Goal: Communication & Community: Answer question/provide support

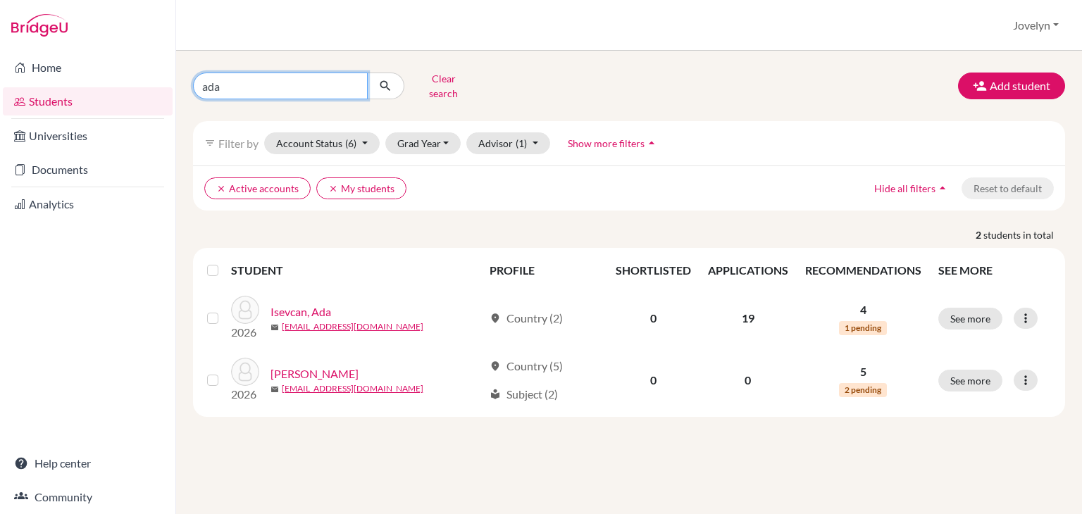
click at [290, 85] on input "ada" at bounding box center [280, 86] width 175 height 27
type input "a"
type input "Lara"
click at [385, 86] on icon "submit" at bounding box center [385, 86] width 14 height 14
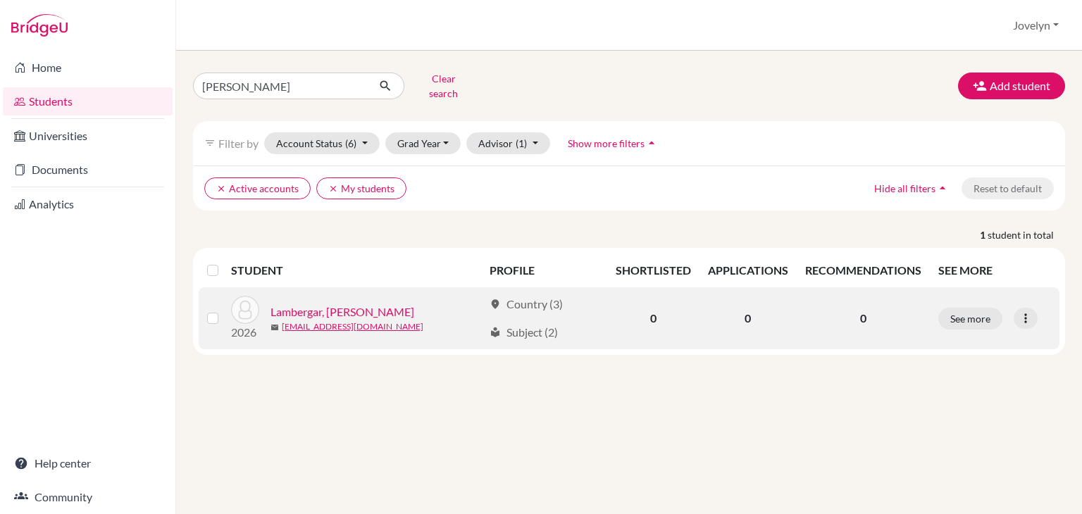
click at [293, 304] on link "Lambergar, [PERSON_NAME]" at bounding box center [343, 312] width 144 height 17
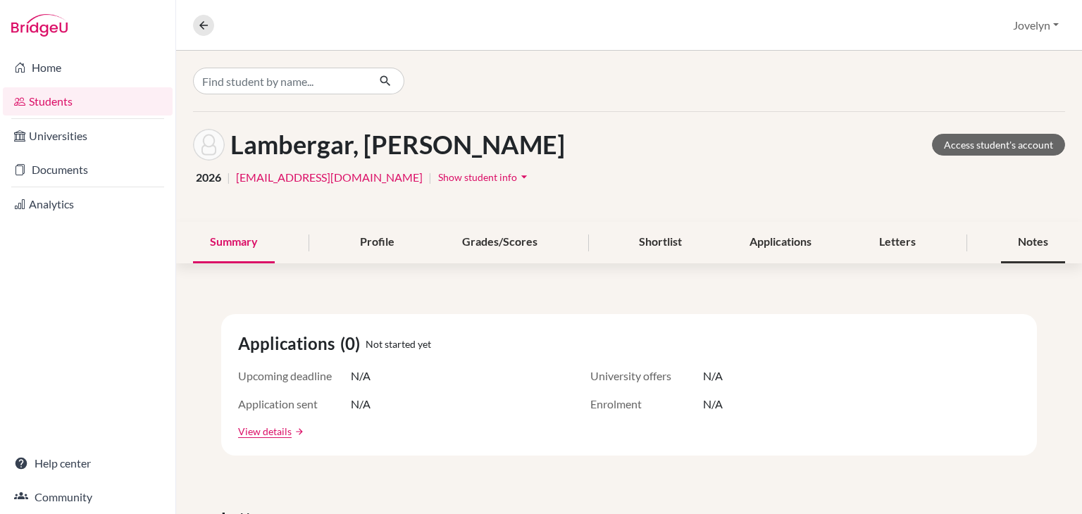
click at [1021, 248] on div "Notes" at bounding box center [1033, 243] width 64 height 42
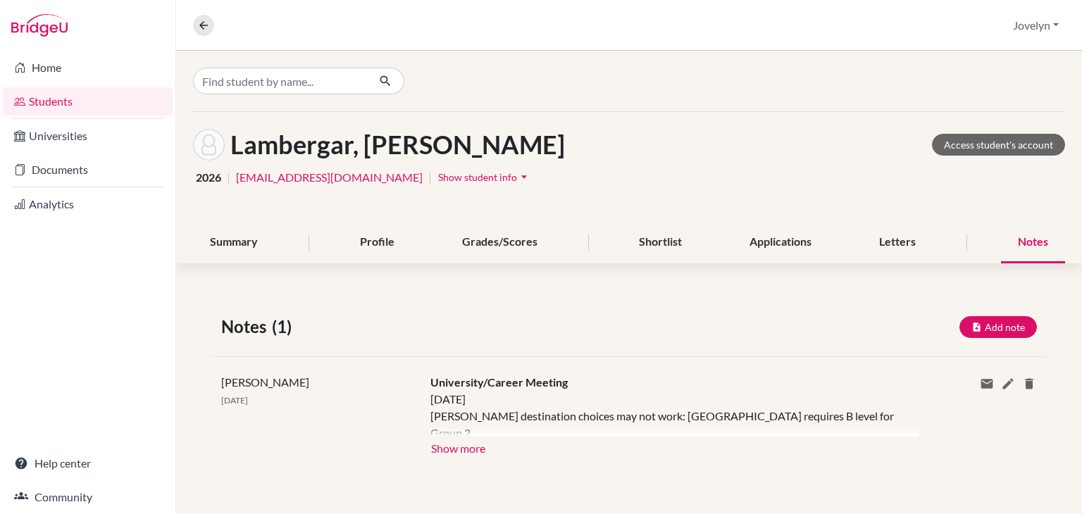
click at [1011, 243] on div "Notes" at bounding box center [1033, 243] width 64 height 42
click at [466, 449] on button "Show more" at bounding box center [458, 447] width 56 height 21
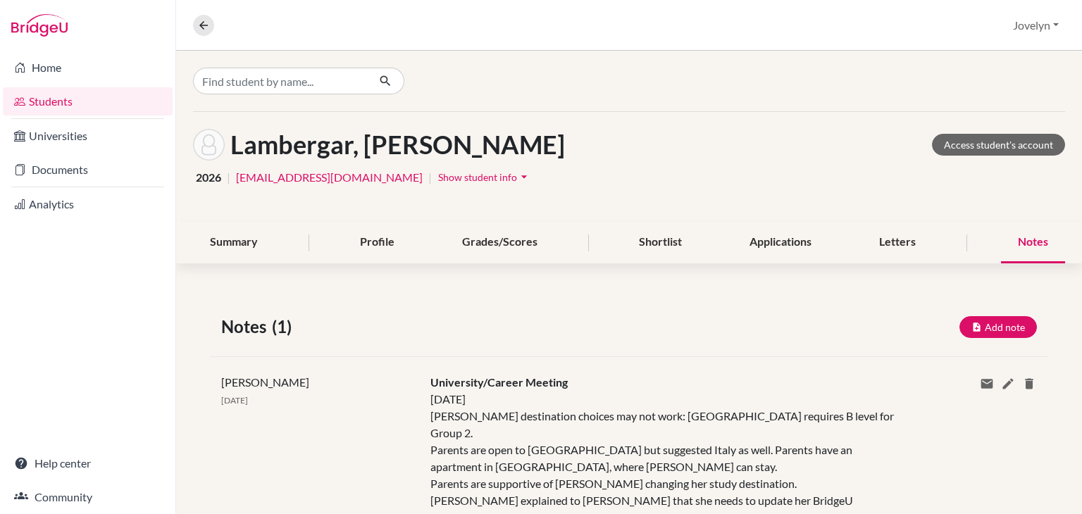
scroll to position [49, 0]
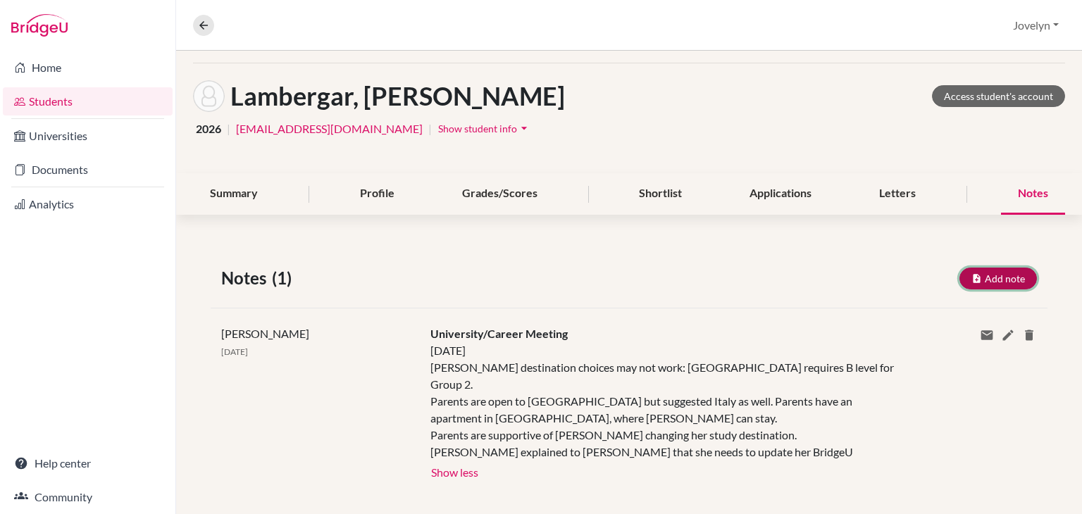
click at [974, 275] on button "Add note" at bounding box center [997, 279] width 77 height 22
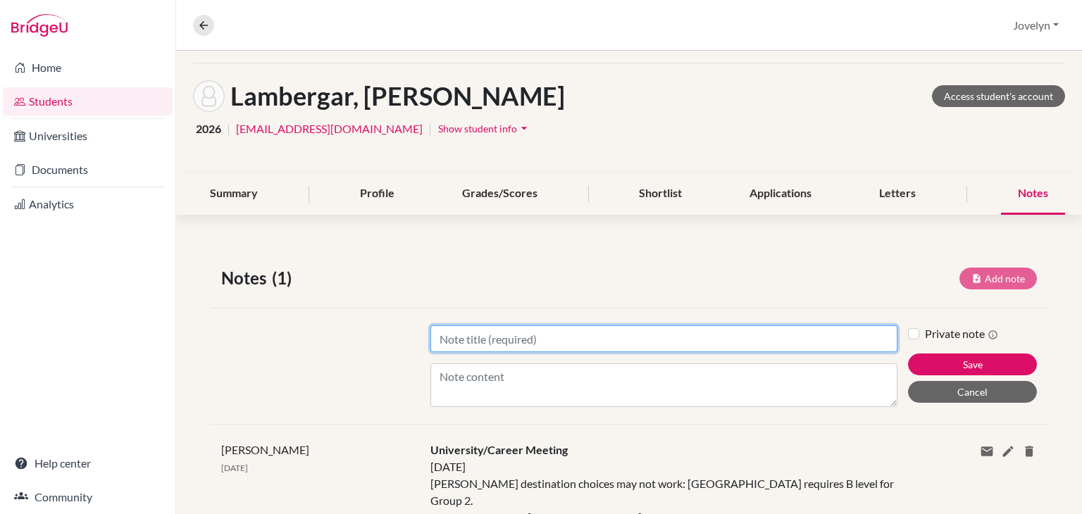
click at [584, 342] on input "Title" at bounding box center [663, 338] width 467 height 27
type input "Finalizing Uni Choices"
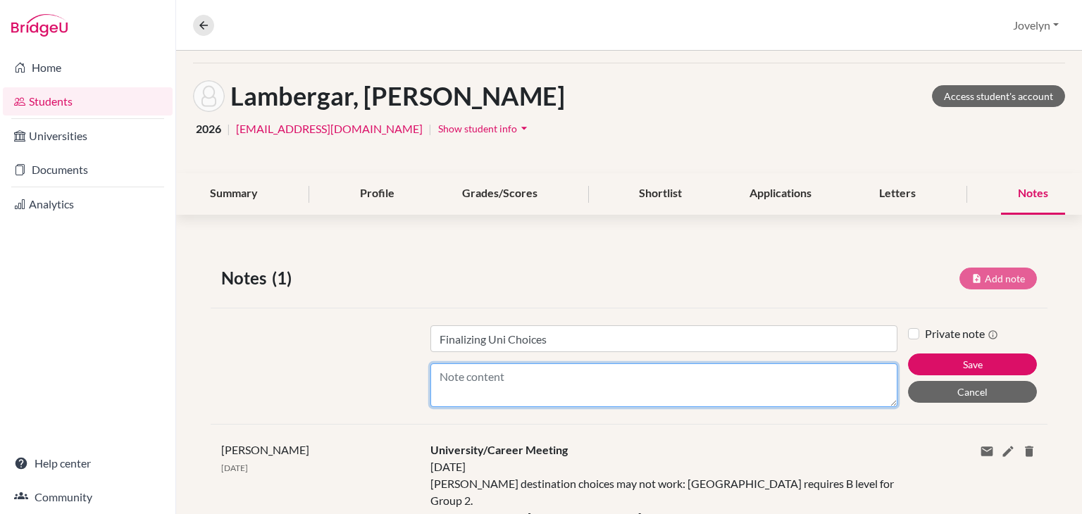
click at [533, 379] on textarea "Content" at bounding box center [663, 386] width 467 height 44
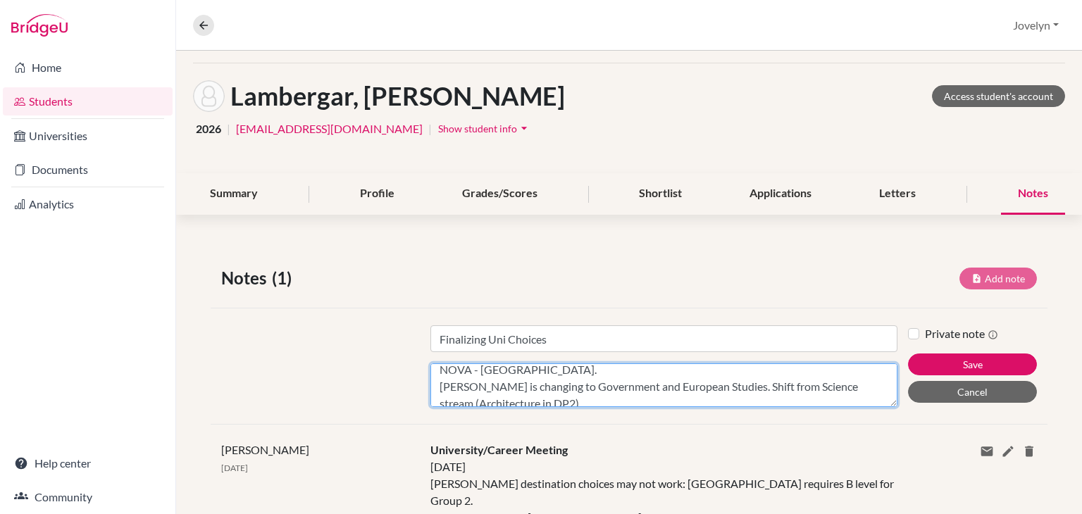
scroll to position [3, 0]
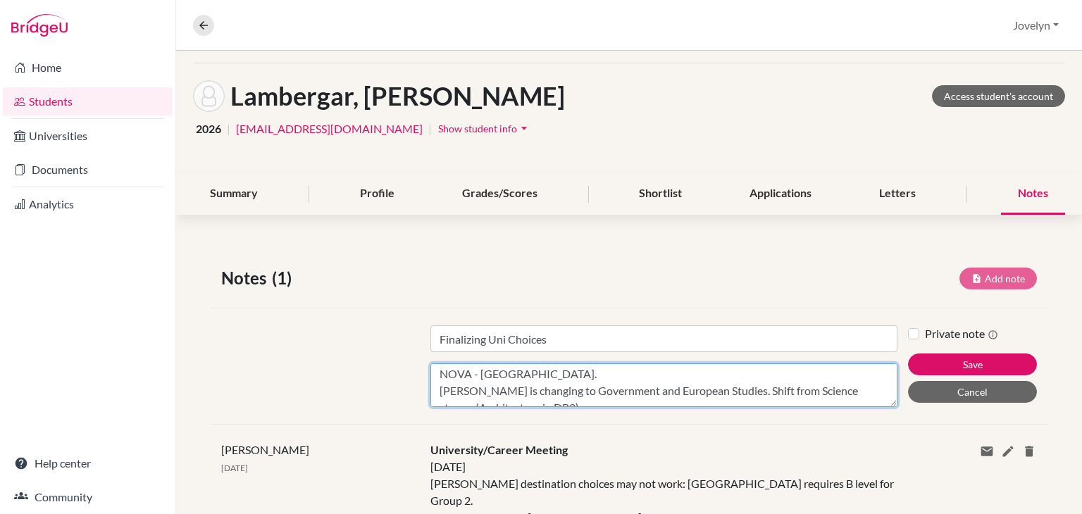
click at [552, 377] on textarea "NOVA - Slovenia. Lara is changing to Government and European Studies. Shift fro…" at bounding box center [663, 386] width 467 height 44
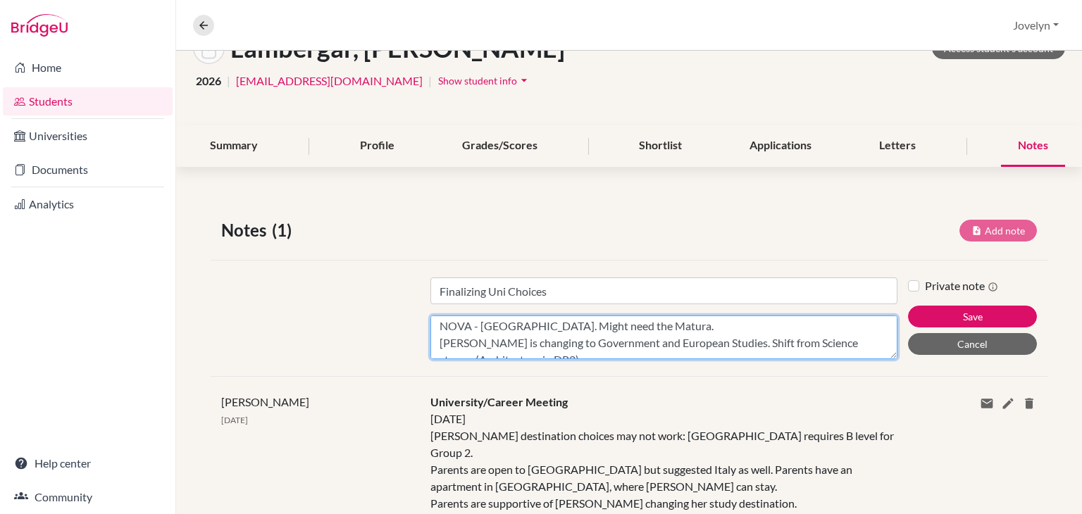
scroll to position [42, 0]
click at [695, 340] on textarea "NOVA - Slovenia. Might need the Matura. Lara is changing to Government and Euro…" at bounding box center [663, 338] width 467 height 44
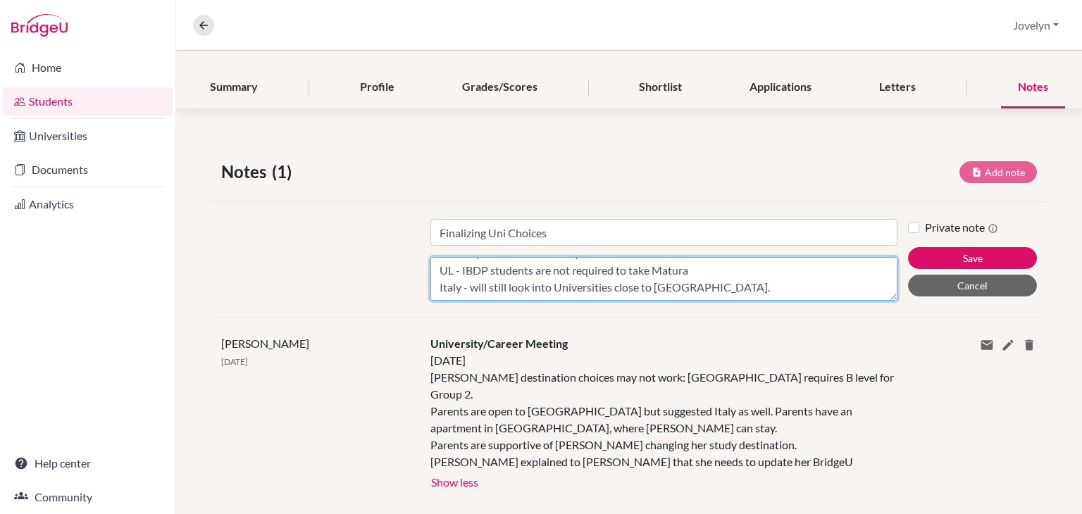
scroll to position [68, 0]
click at [700, 275] on textarea "NOVA - [GEOGRAPHIC_DATA]. Might need the Matura. [PERSON_NAME] is changing to G…" at bounding box center [663, 279] width 467 height 44
type textarea "NOVA - [GEOGRAPHIC_DATA]. Might need the Matura. [PERSON_NAME] is changing to G…"
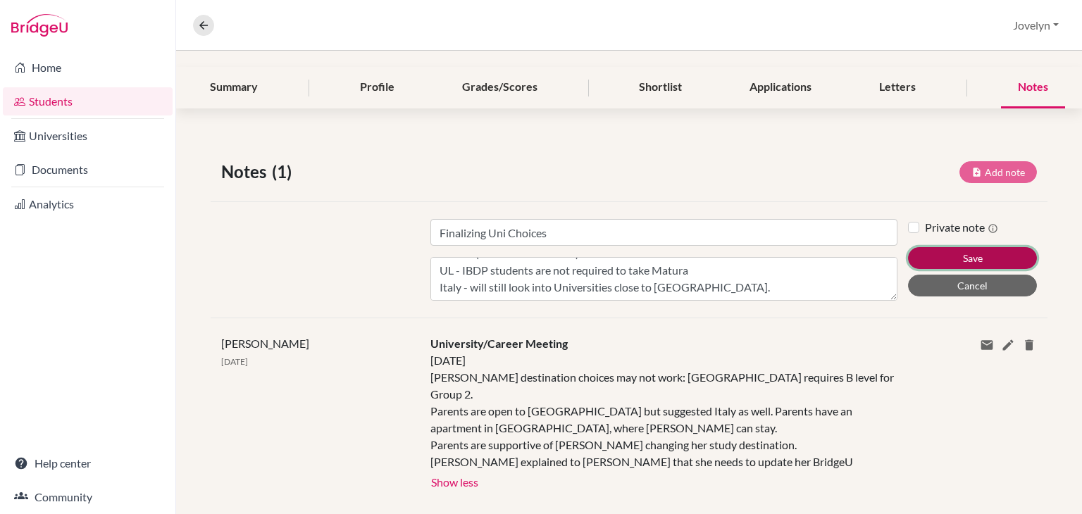
click at [965, 257] on button "Save" at bounding box center [972, 258] width 129 height 22
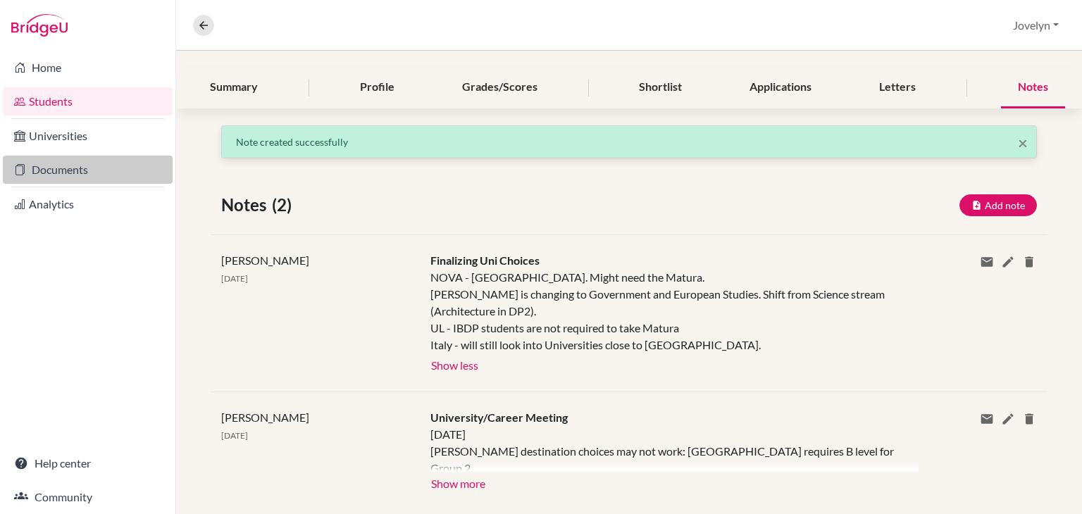
click at [70, 169] on link "Documents" at bounding box center [88, 170] width 170 height 28
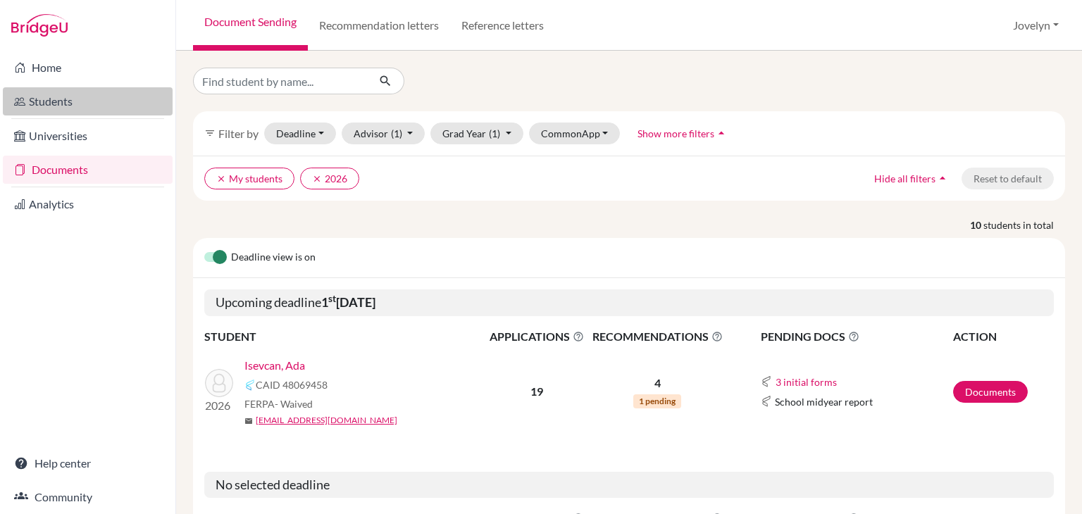
click at [68, 99] on link "Students" at bounding box center [88, 101] width 170 height 28
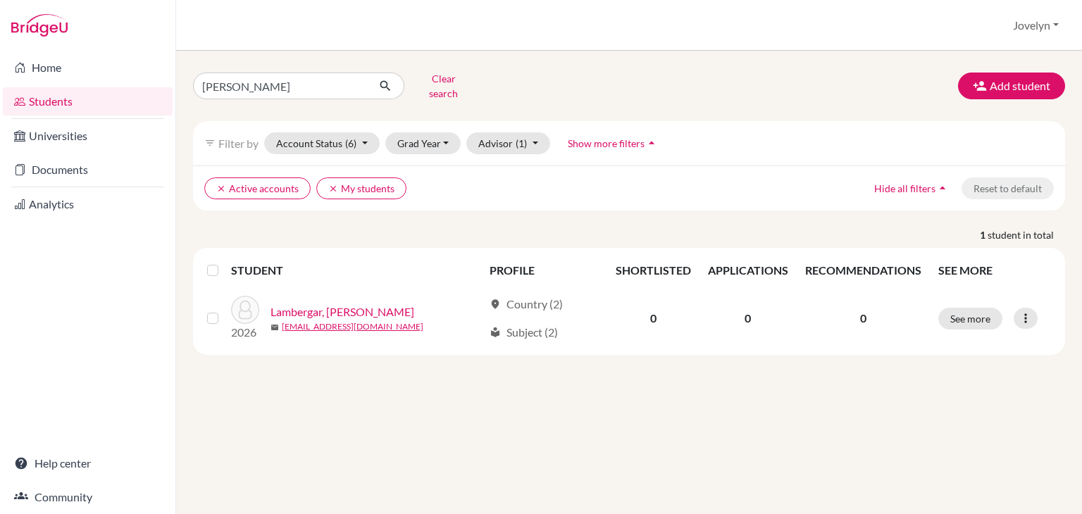
click at [614, 248] on div "STUDENT PROFILE SHORTLISTED APPLICATIONS RECOMMENDATIONS SEE MORE 2026 Lamberga…" at bounding box center [629, 301] width 872 height 107
click at [255, 82] on input "[PERSON_NAME]" at bounding box center [280, 86] width 175 height 27
type input "L"
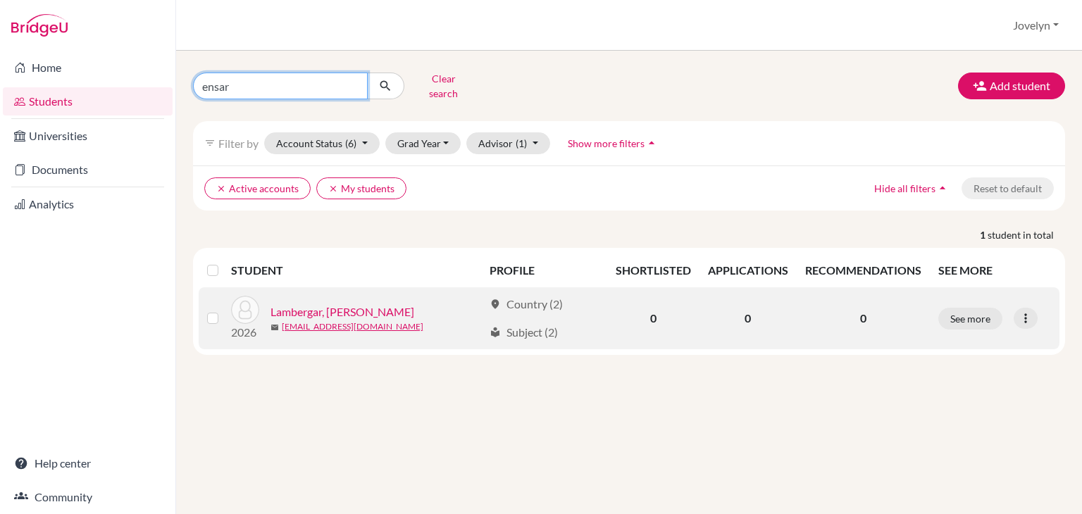
type input "ensar"
click at [328, 305] on link "Lambergar, [PERSON_NAME]" at bounding box center [343, 312] width 144 height 17
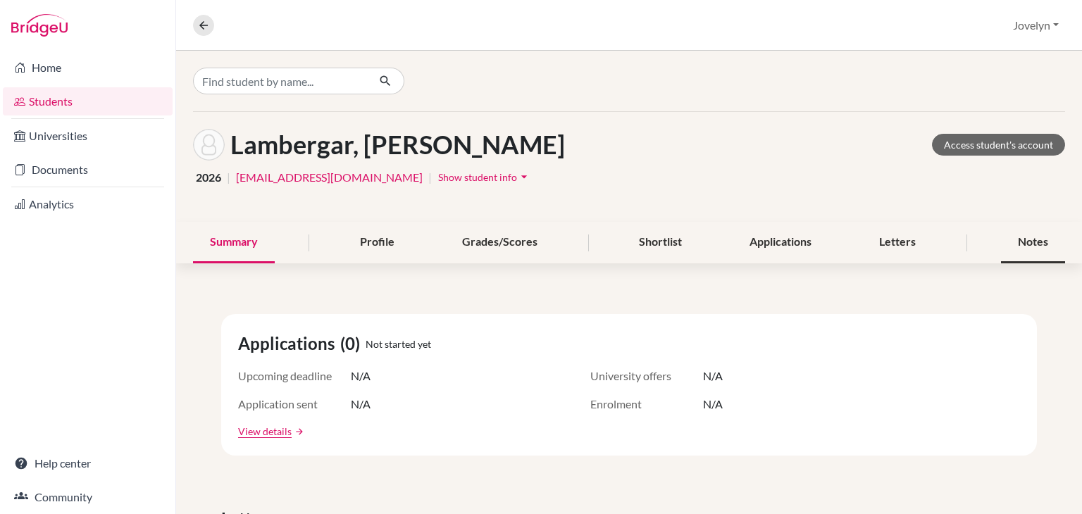
click at [1018, 241] on div "Notes" at bounding box center [1033, 243] width 64 height 42
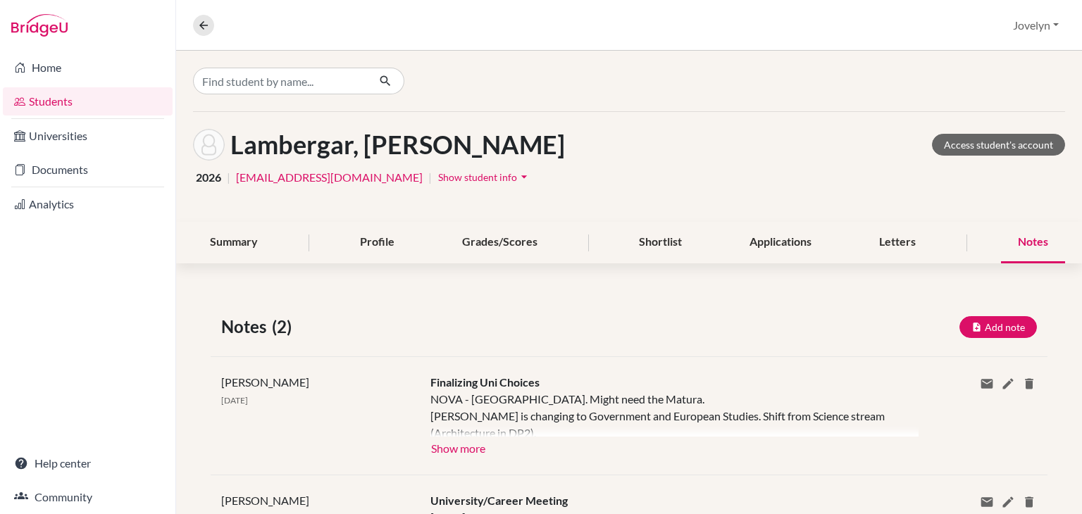
scroll to position [111, 0]
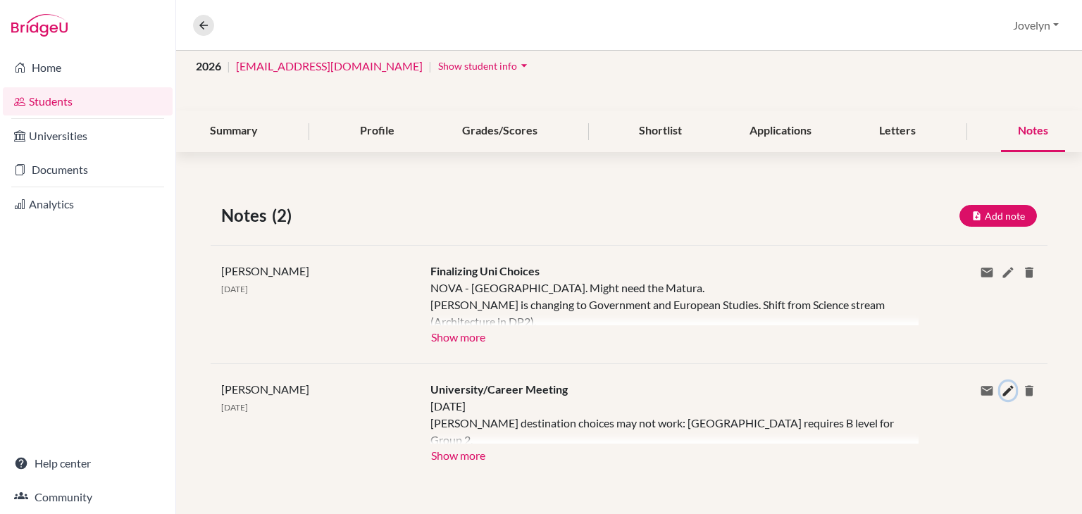
click at [1001, 390] on icon at bounding box center [1008, 391] width 14 height 14
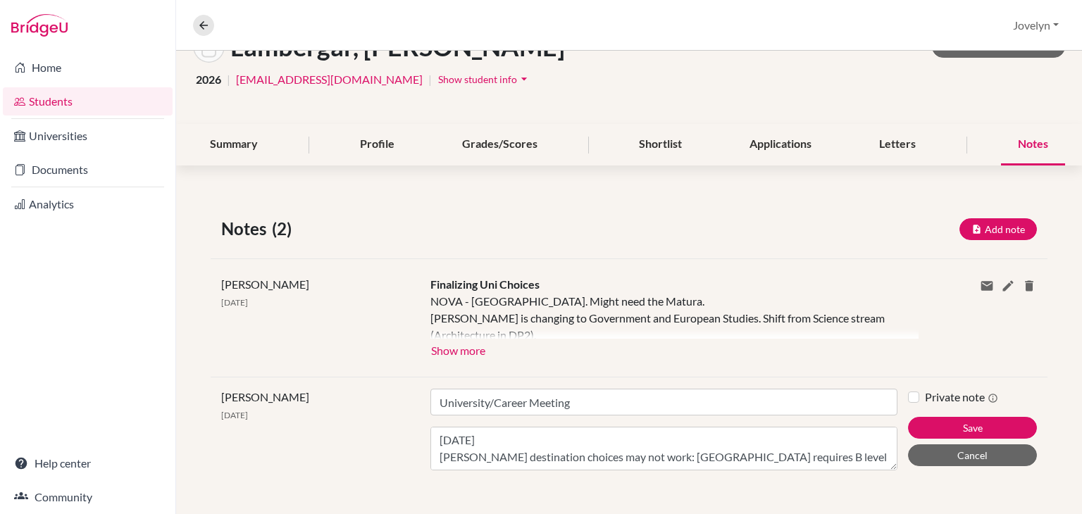
scroll to position [68, 0]
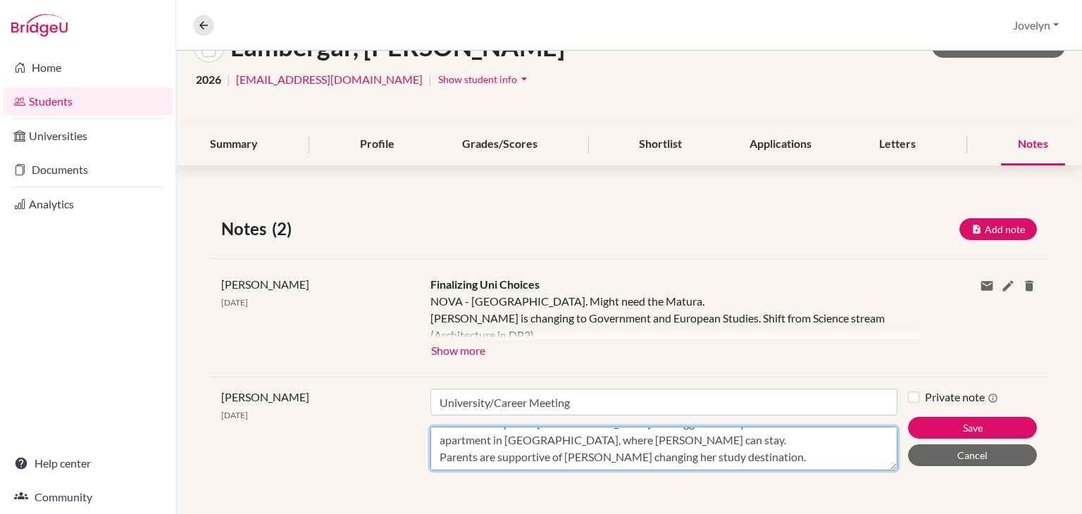
click at [747, 449] on textarea "[DATE] [PERSON_NAME] destination choices may not work: [GEOGRAPHIC_DATA] requir…" at bounding box center [663, 449] width 467 height 44
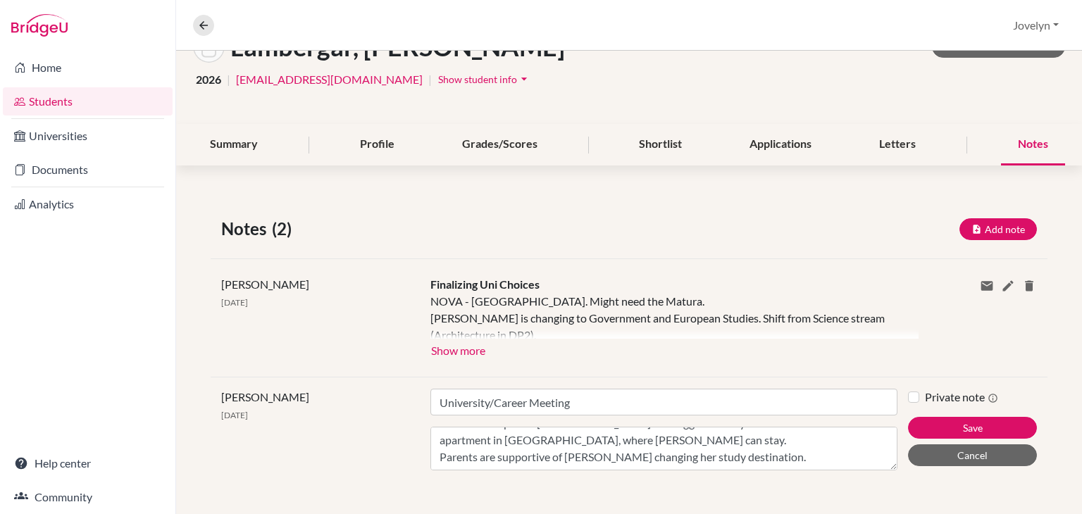
click at [729, 299] on div at bounding box center [674, 316] width 488 height 46
click at [471, 350] on button "Show more" at bounding box center [458, 349] width 56 height 21
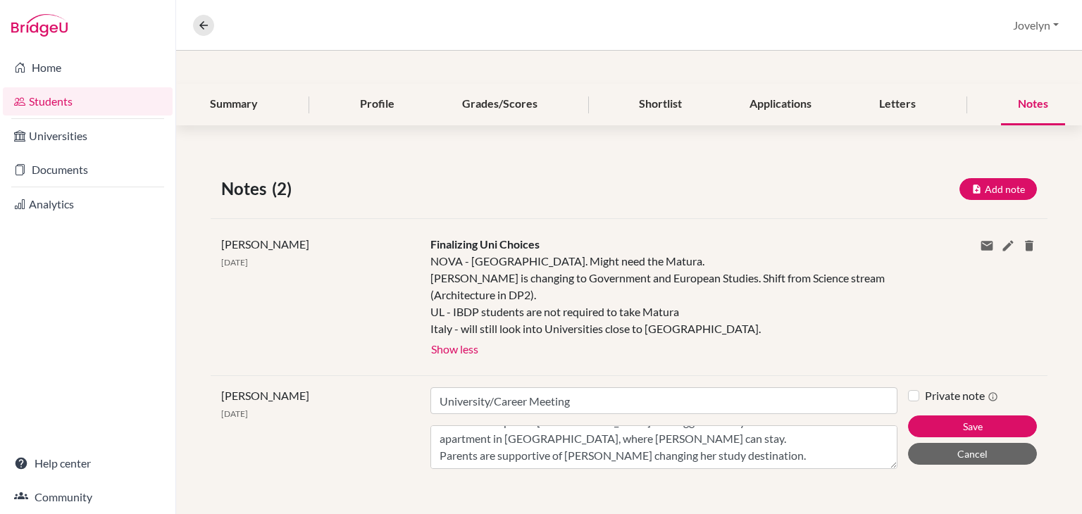
scroll to position [166, 0]
click at [1001, 239] on icon at bounding box center [1008, 246] width 14 height 14
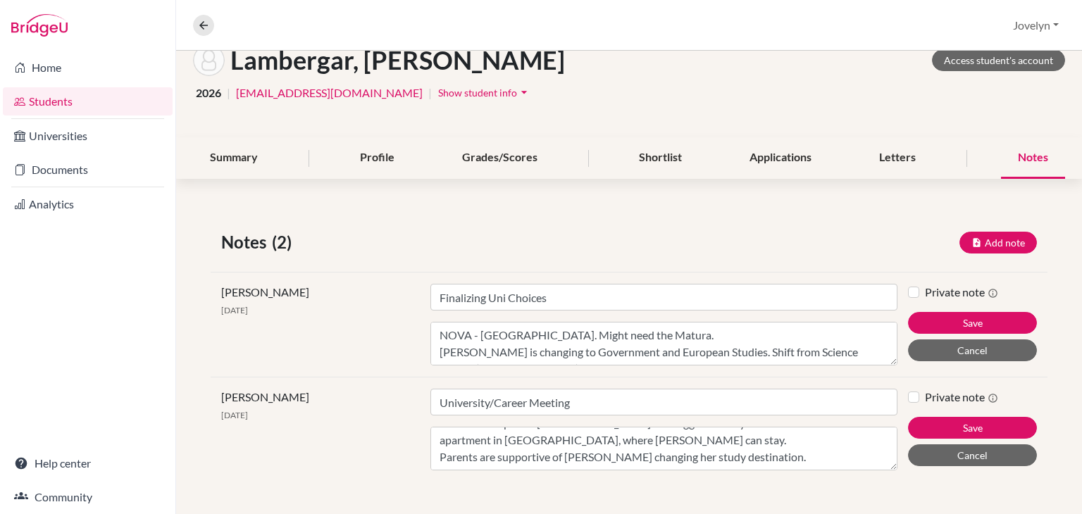
scroll to position [68, 0]
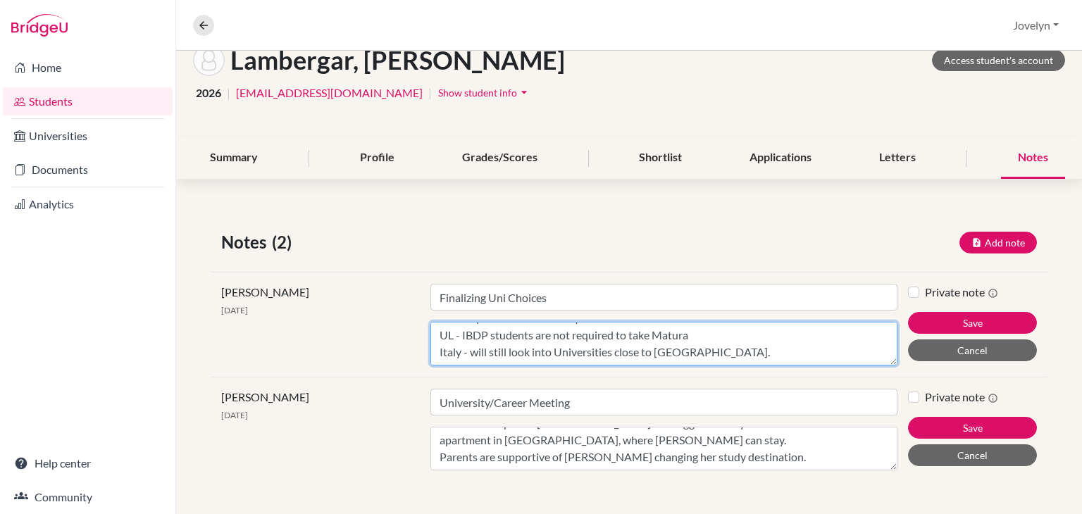
click at [721, 331] on textarea "NOVA - [GEOGRAPHIC_DATA]. Might need the Matura. [PERSON_NAME] is changing to G…" at bounding box center [663, 344] width 467 height 44
type textarea "NOVA - [GEOGRAPHIC_DATA]. Might need the Matura. [PERSON_NAME] is changing to G…"
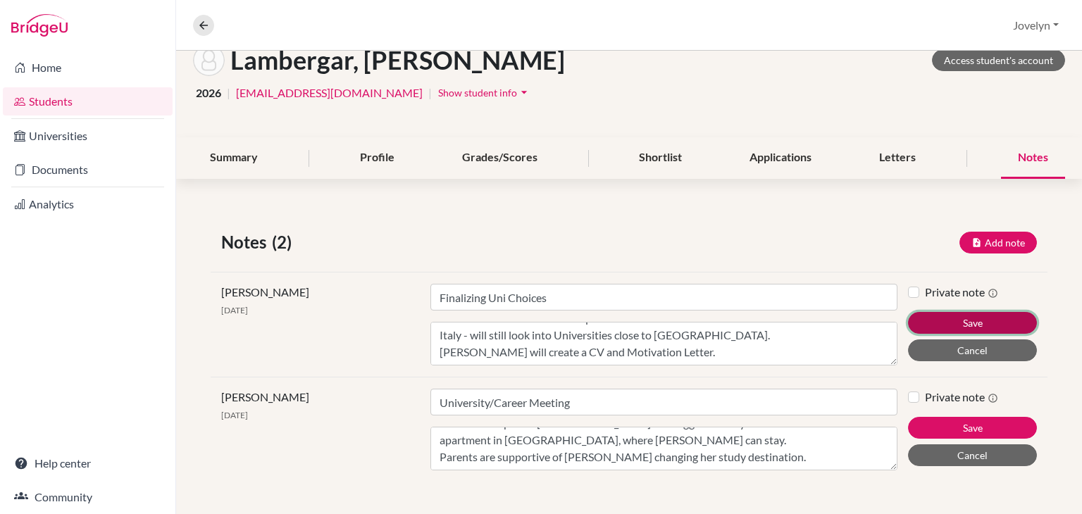
click at [983, 316] on button "Save" at bounding box center [972, 323] width 129 height 22
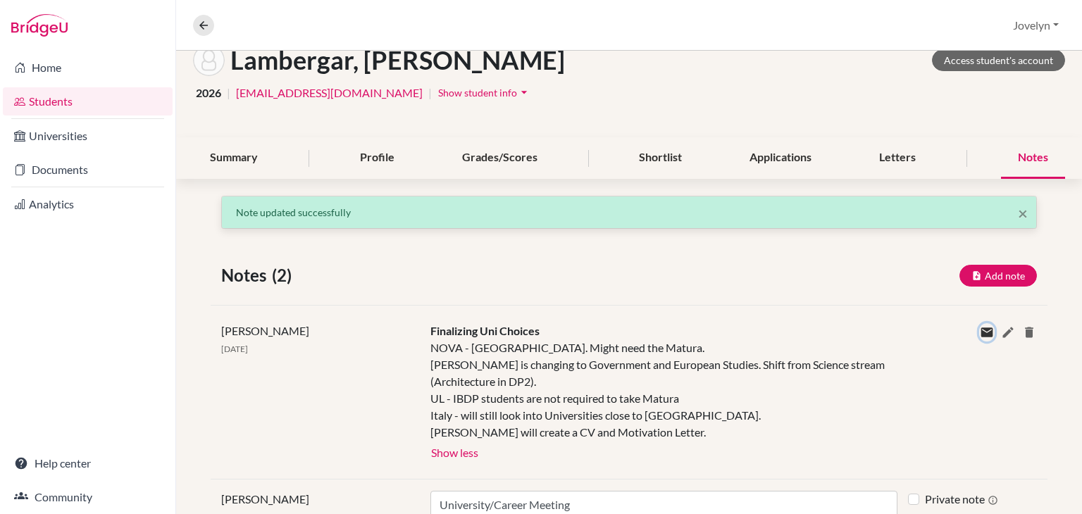
click at [980, 330] on icon at bounding box center [987, 332] width 14 height 14
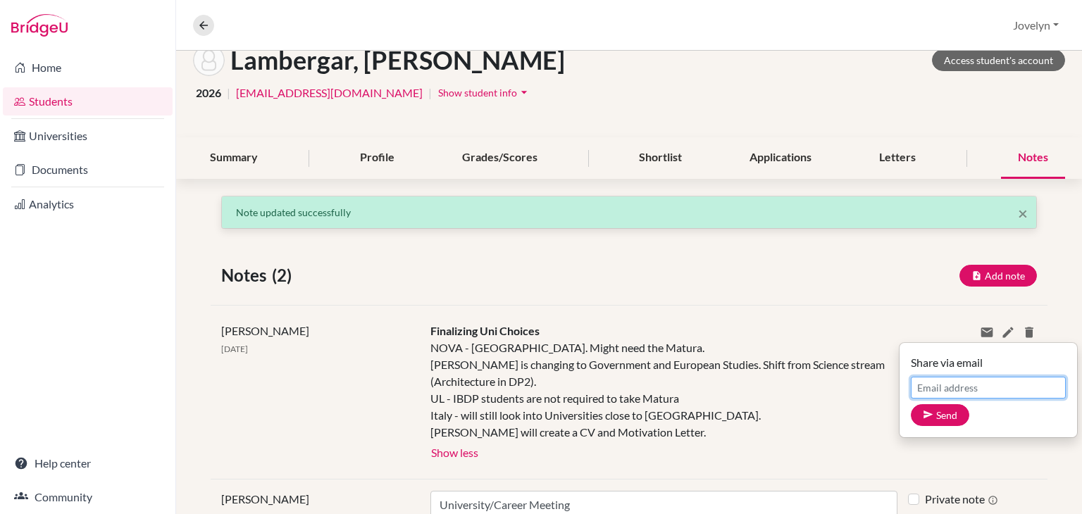
click at [942, 384] on input "Email address" at bounding box center [988, 388] width 155 height 22
type input "[EMAIL_ADDRESS][DOMAIN_NAME]"
click at [935, 415] on button "Send" at bounding box center [940, 415] width 58 height 22
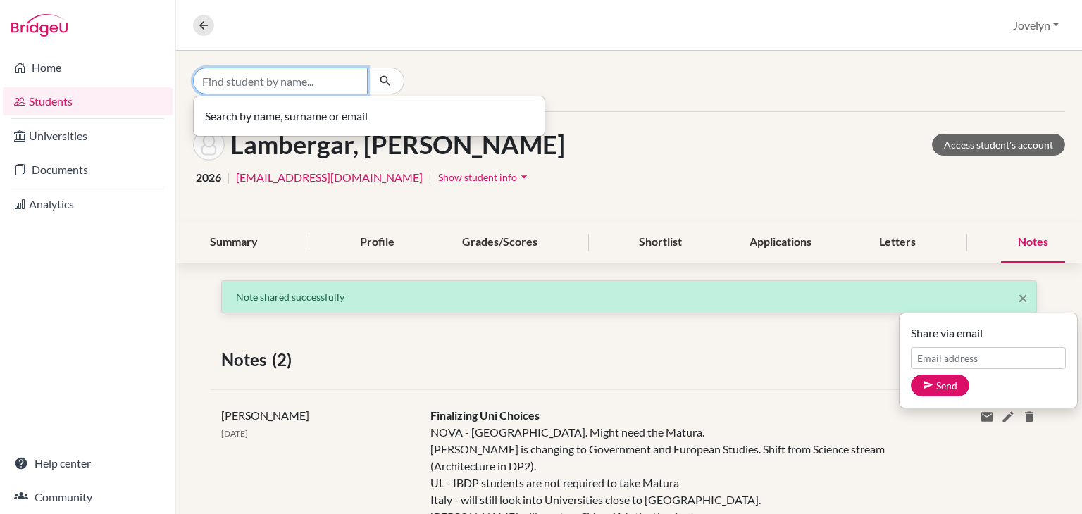
click at [304, 81] on input "Find student by name..." at bounding box center [280, 81] width 175 height 27
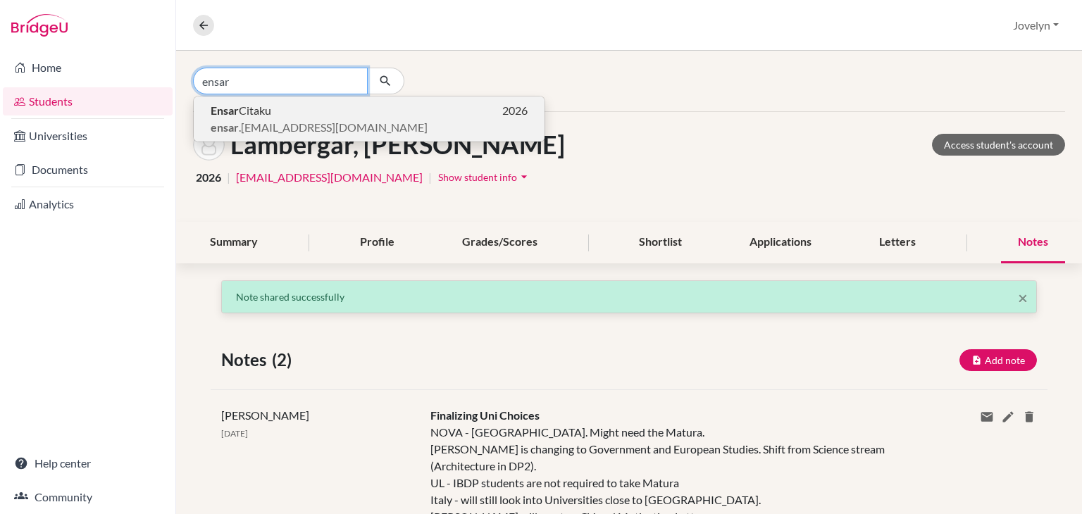
type input "ensar"
click at [283, 116] on p "Ensar Citaku 2026" at bounding box center [369, 110] width 317 height 17
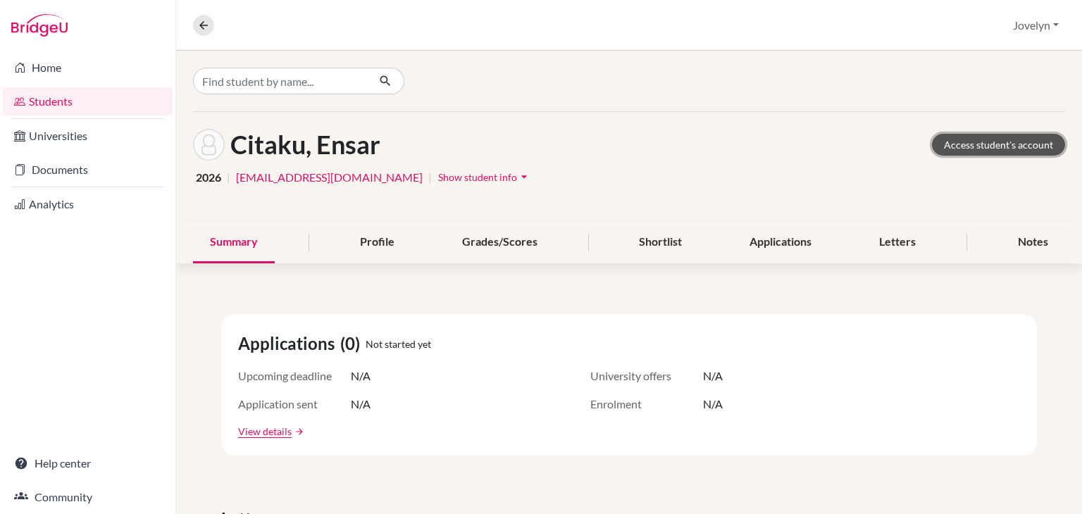
click at [970, 143] on link "Access student's account" at bounding box center [998, 145] width 133 height 22
click at [1029, 243] on div "Notes" at bounding box center [1033, 243] width 64 height 42
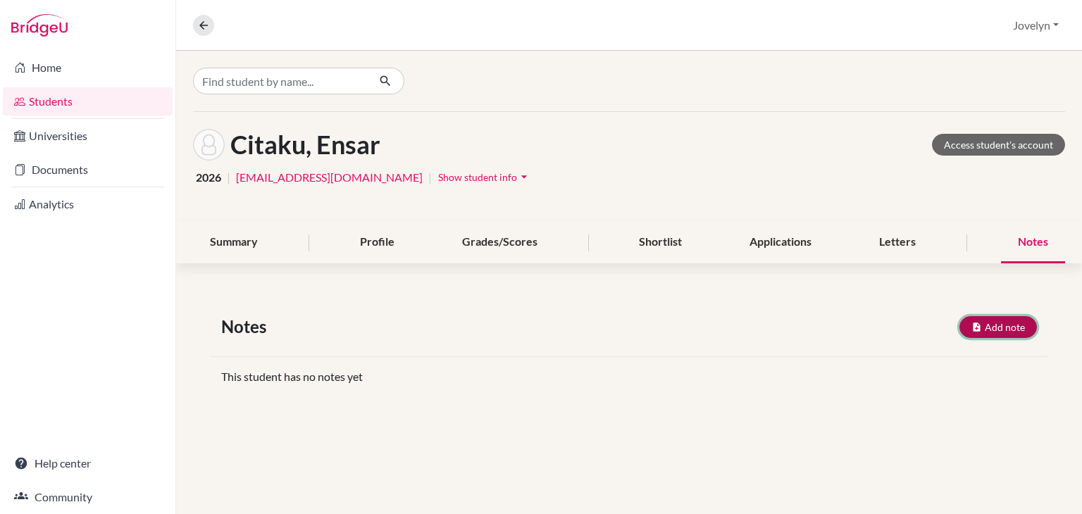
click at [999, 322] on button "Add note" at bounding box center [997, 327] width 77 height 22
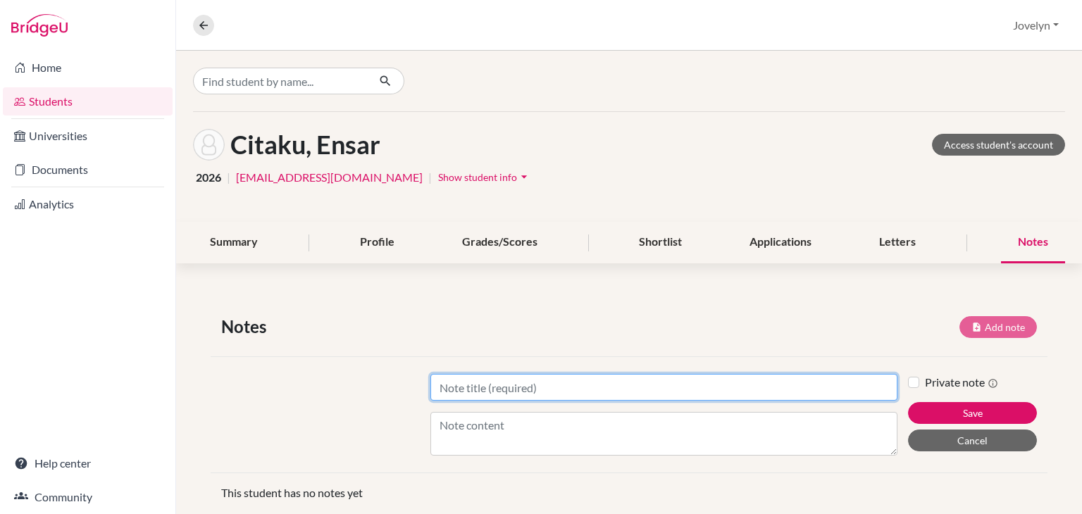
click at [641, 390] on input "Title" at bounding box center [663, 387] width 467 height 27
type input "University Counseling"
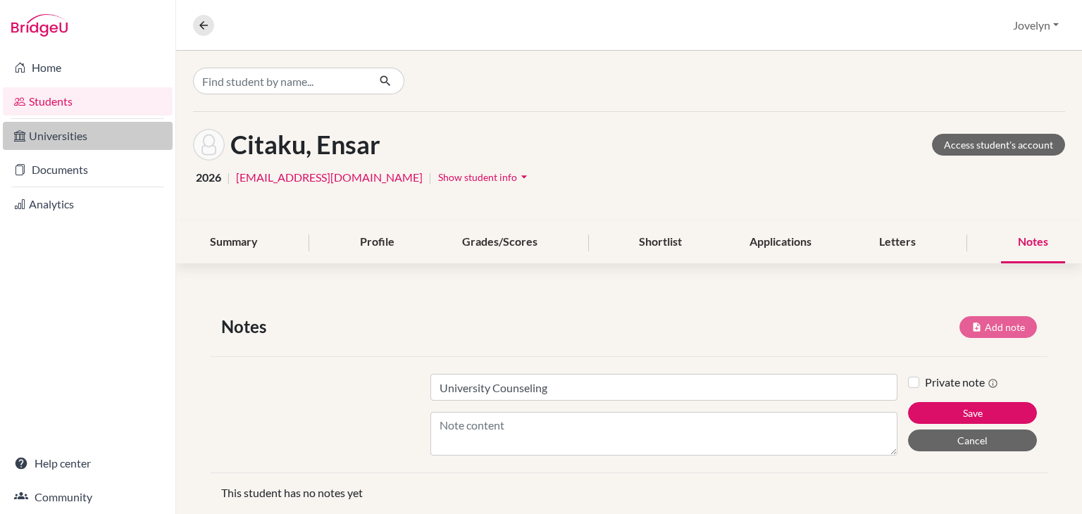
click at [71, 133] on link "Universities" at bounding box center [88, 136] width 170 height 28
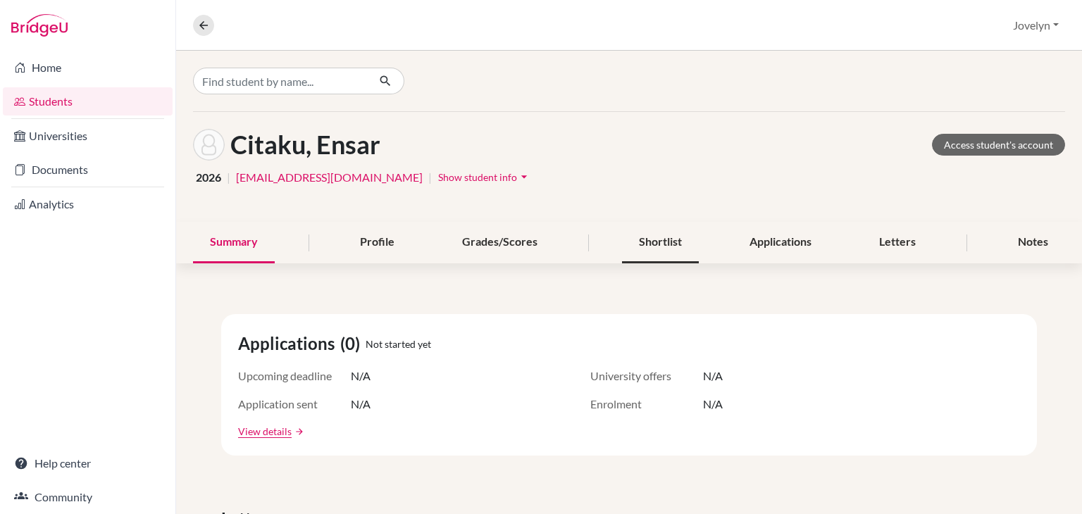
click at [660, 242] on div "Shortlist" at bounding box center [660, 243] width 77 height 42
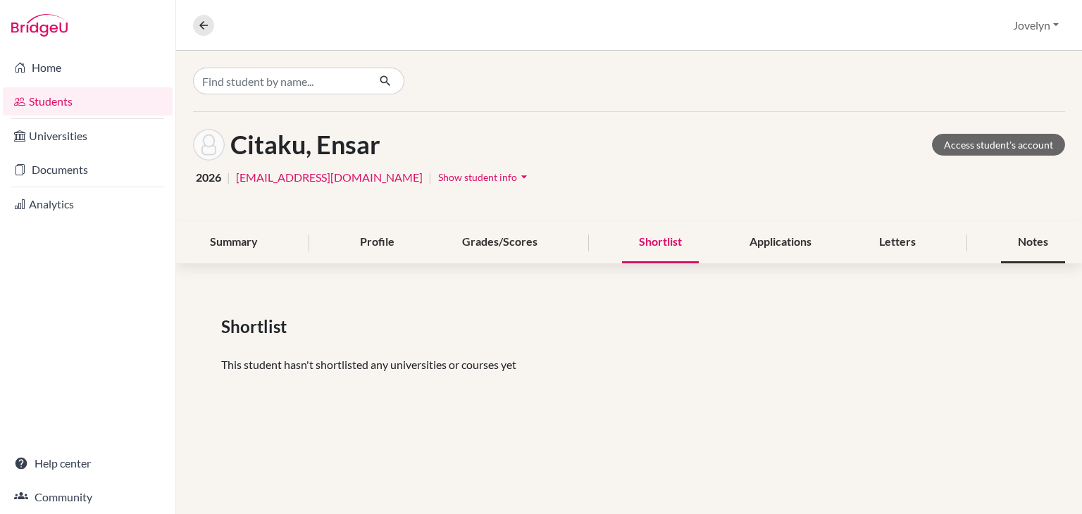
click at [1032, 240] on div "Notes" at bounding box center [1033, 243] width 64 height 42
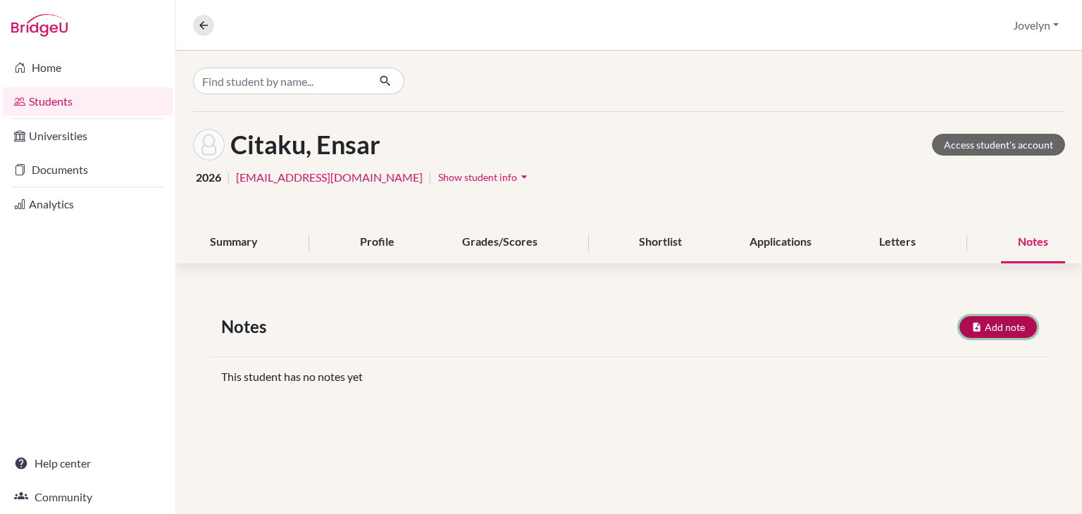
click at [992, 321] on button "Add note" at bounding box center [997, 327] width 77 height 22
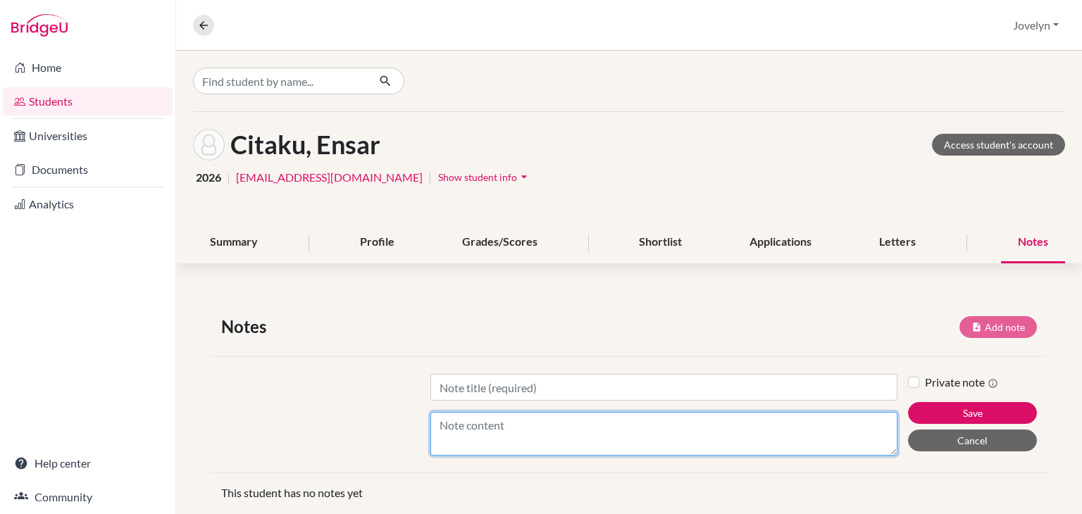
click at [642, 418] on textarea "Content" at bounding box center [663, 434] width 467 height 44
type textarea "Y"
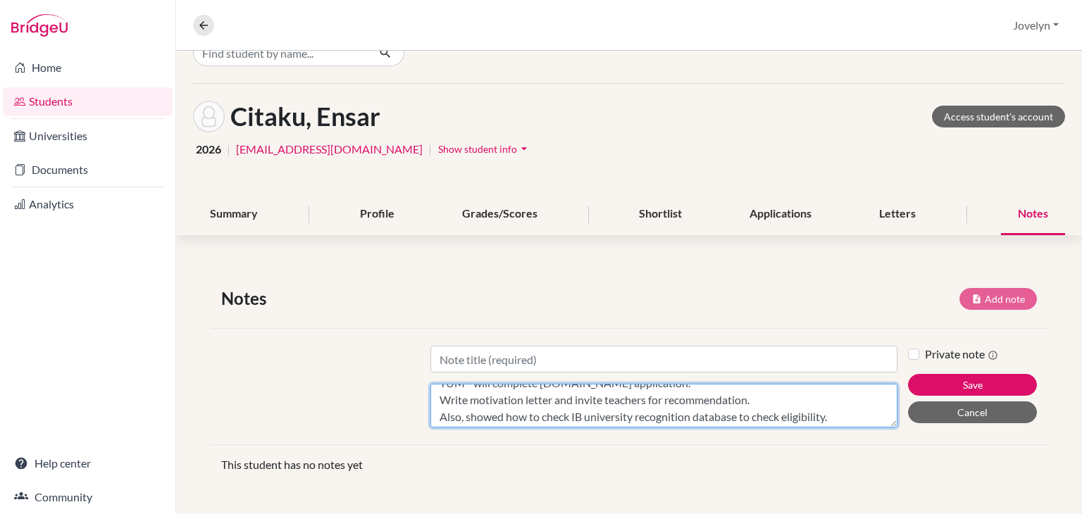
scroll to position [8, 0]
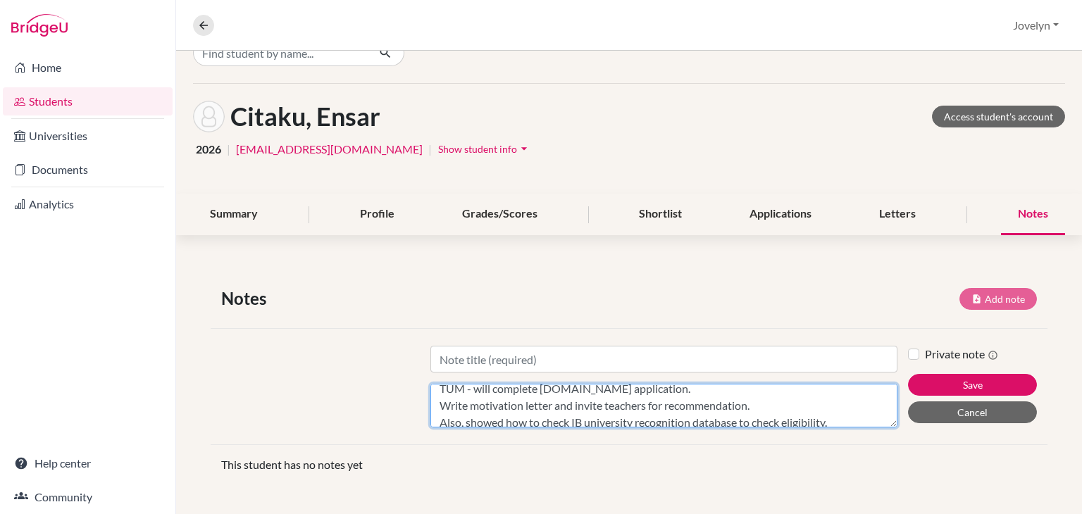
type textarea "TUM - will complete uni-assist.de application. Write motivation letter and invi…"
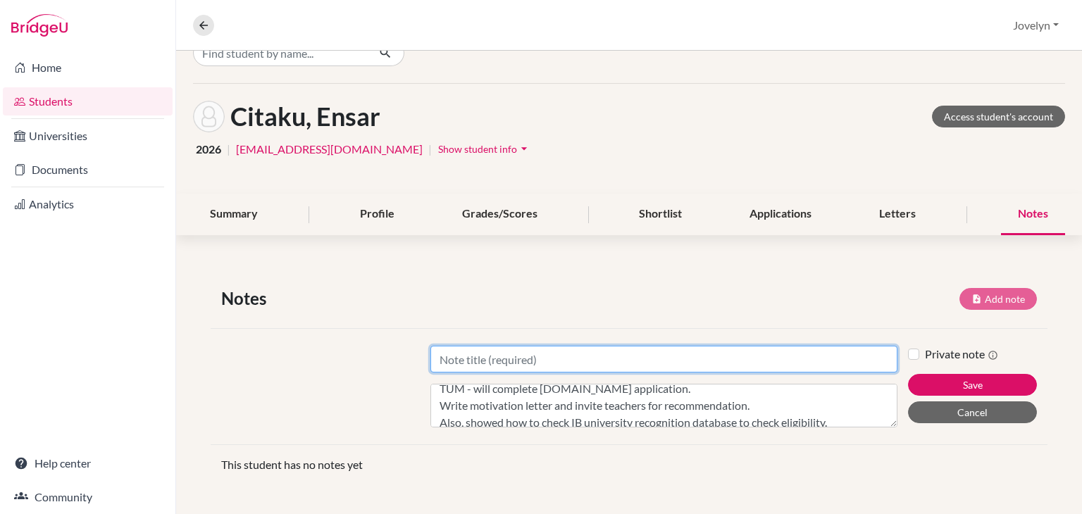
click at [697, 360] on input "Title" at bounding box center [663, 359] width 467 height 27
type input "University Choices"
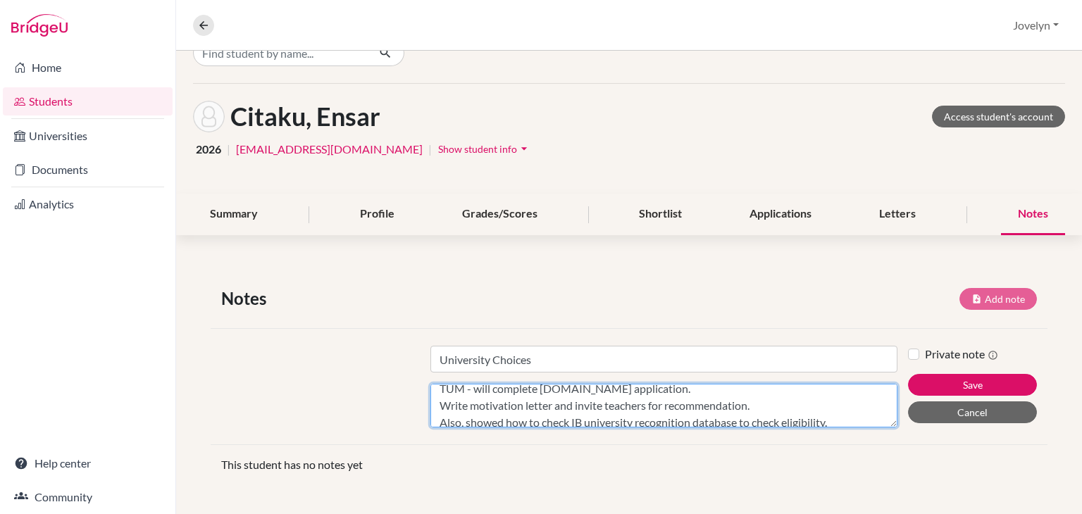
click at [678, 411] on textarea "TUM - will complete uni-assist.de application. Write motivation letter and invi…" at bounding box center [663, 406] width 467 height 44
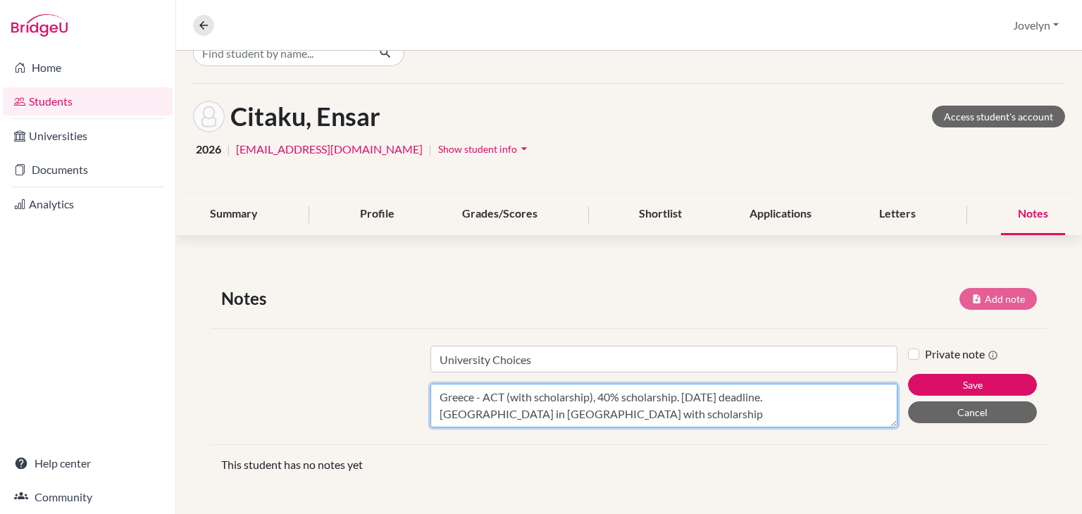
scroll to position [89, 0]
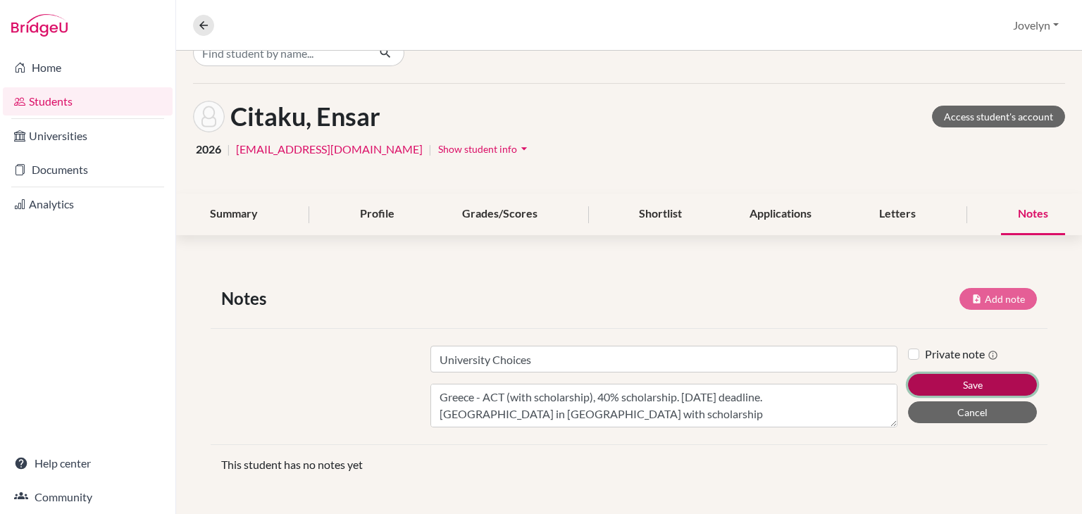
click at [946, 381] on button "Save" at bounding box center [972, 385] width 129 height 22
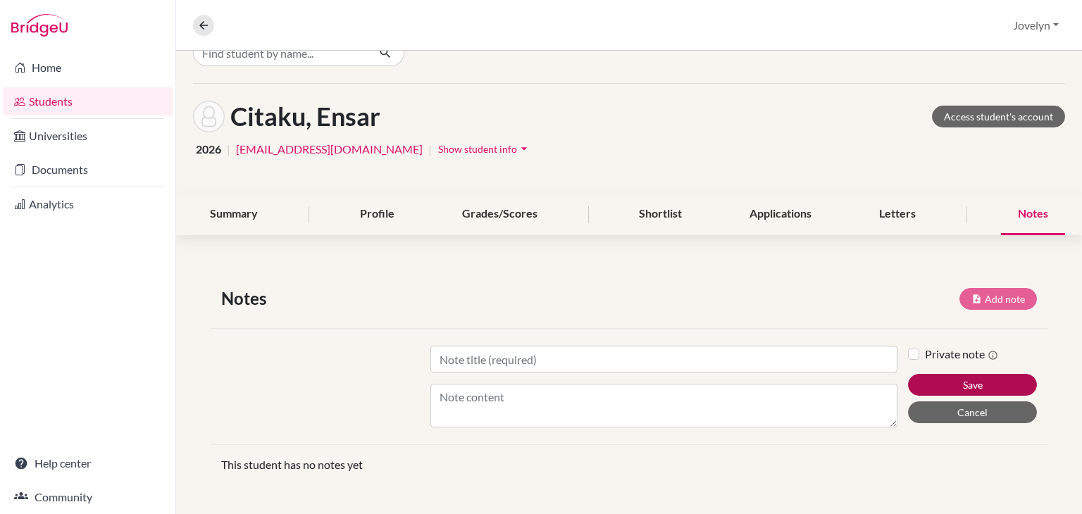
scroll to position [26, 0]
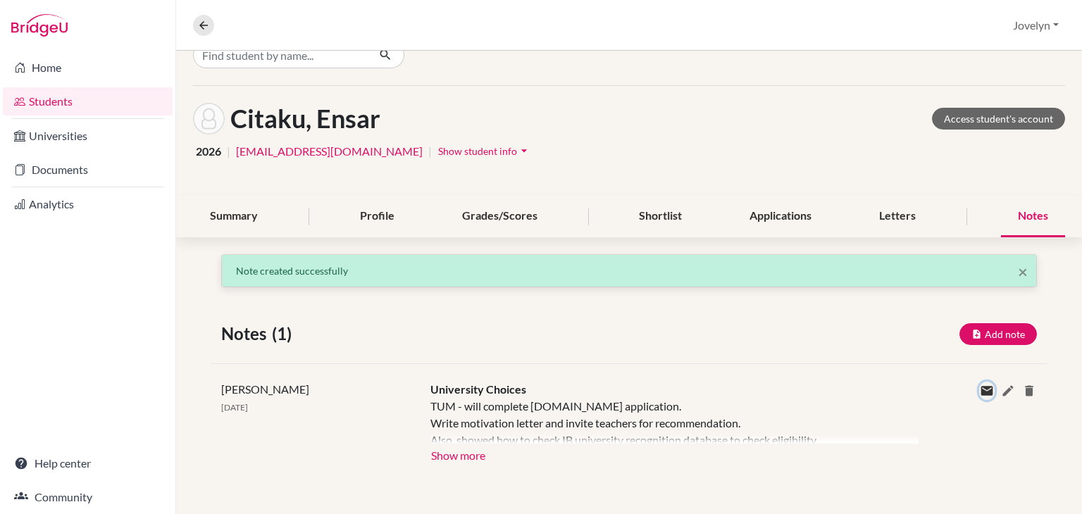
click at [980, 384] on icon at bounding box center [987, 391] width 14 height 14
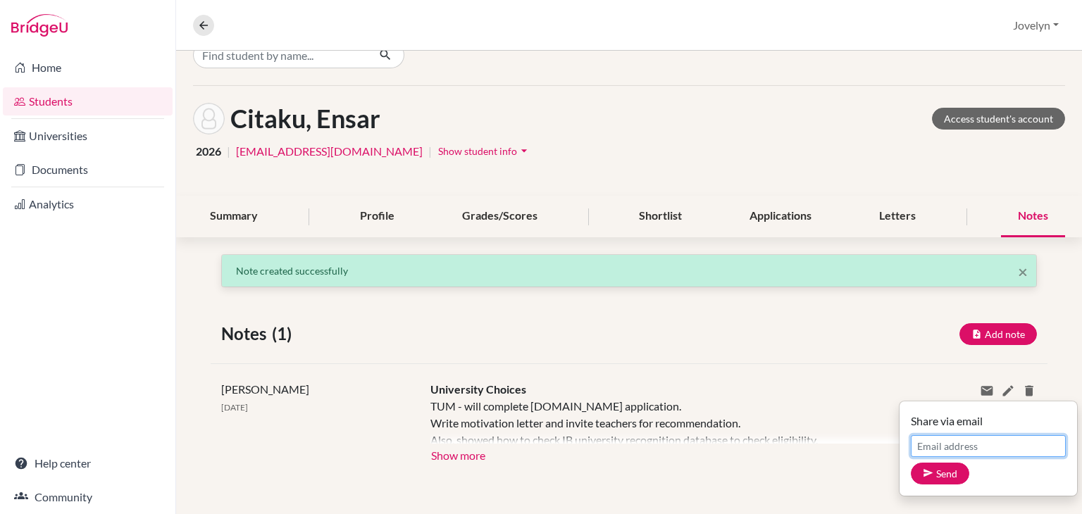
click at [936, 449] on input "Email address" at bounding box center [988, 446] width 155 height 22
click at [1011, 452] on input "ensar.citaku@ilg--ks" at bounding box center [988, 446] width 155 height 22
type input "[EMAIL_ADDRESS][DOMAIN_NAME]"
click at [936, 470] on button "Send" at bounding box center [940, 474] width 58 height 22
click at [904, 333] on div "Notes (1) Add note" at bounding box center [629, 333] width 837 height 25
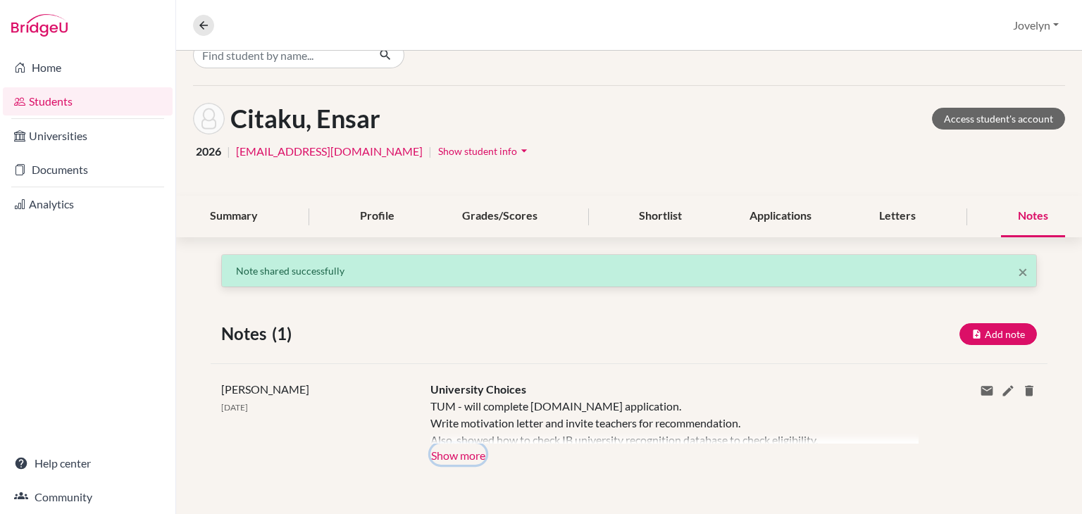
click at [469, 449] on button "Show more" at bounding box center [458, 454] width 56 height 21
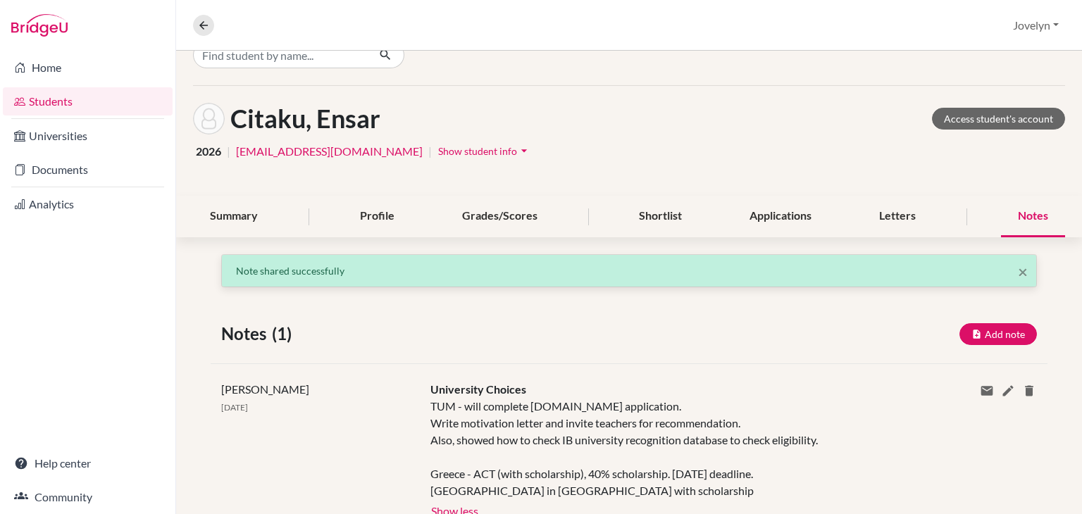
scroll to position [99, 0]
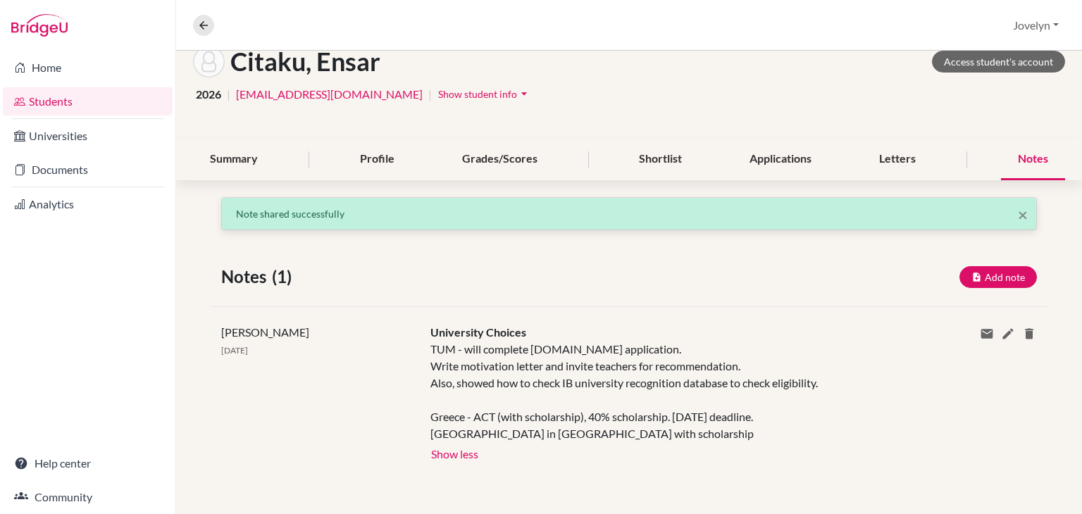
click at [733, 351] on div "TUM - will complete uni-assist.de application. Write motivation letter and invi…" at bounding box center [663, 391] width 467 height 101
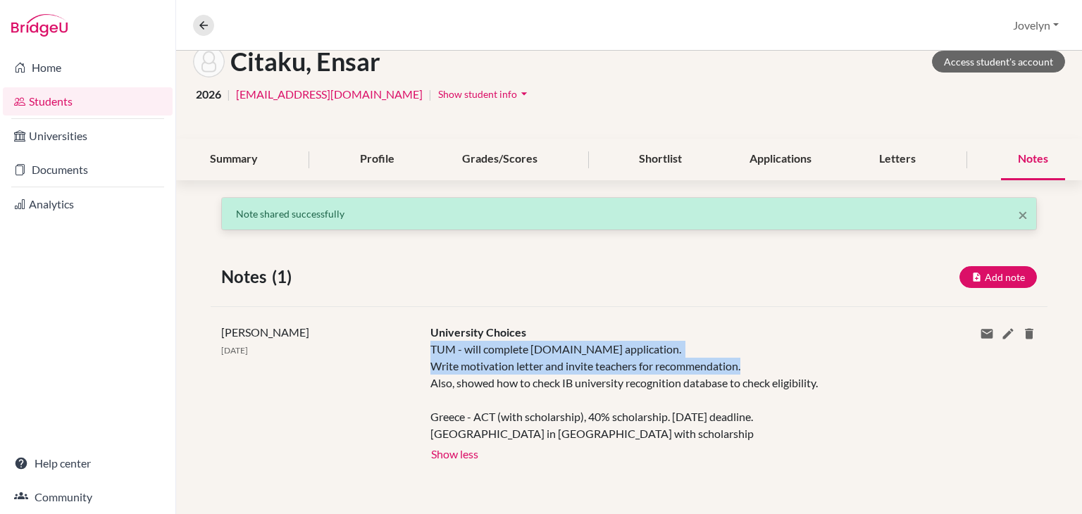
drag, startPoint x: 743, startPoint y: 350, endPoint x: 420, endPoint y: 331, distance: 323.9
click at [420, 331] on div "University Choices TUM - will complete uni-assist.de application. Write motivat…" at bounding box center [664, 393] width 488 height 139
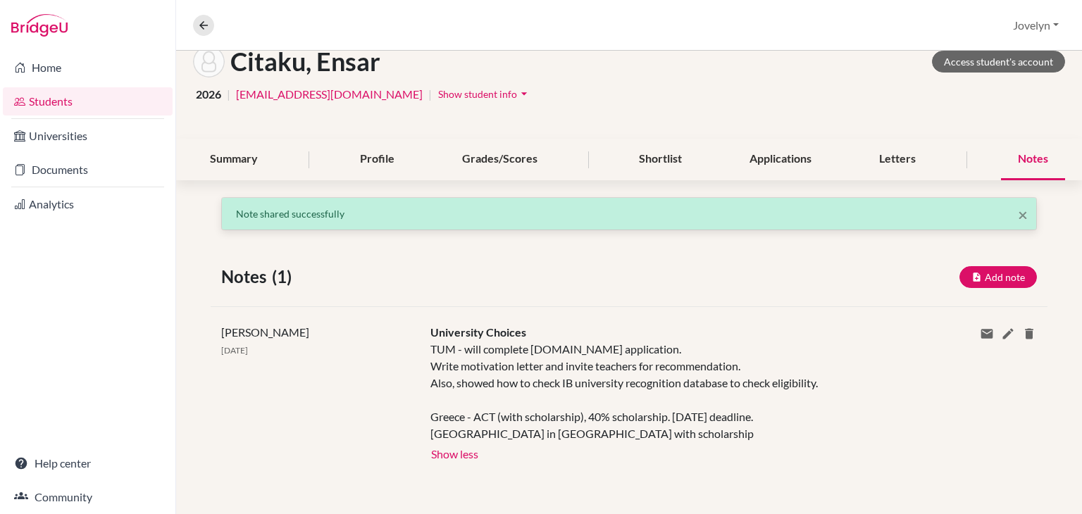
click at [839, 324] on div "University Choices TUM - will complete uni-assist.de application. Write motivat…" at bounding box center [664, 393] width 488 height 139
